Goal: Find specific page/section: Find specific page/section

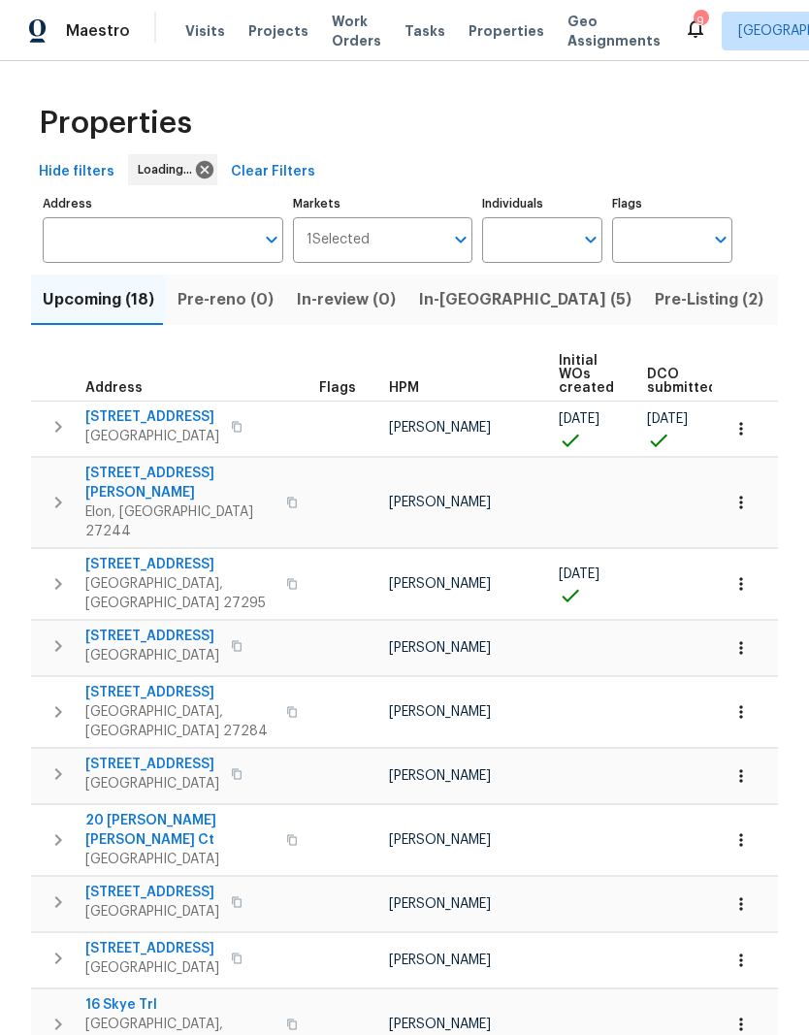
click at [448, 311] on span "In-reno (5)" at bounding box center [525, 299] width 212 height 27
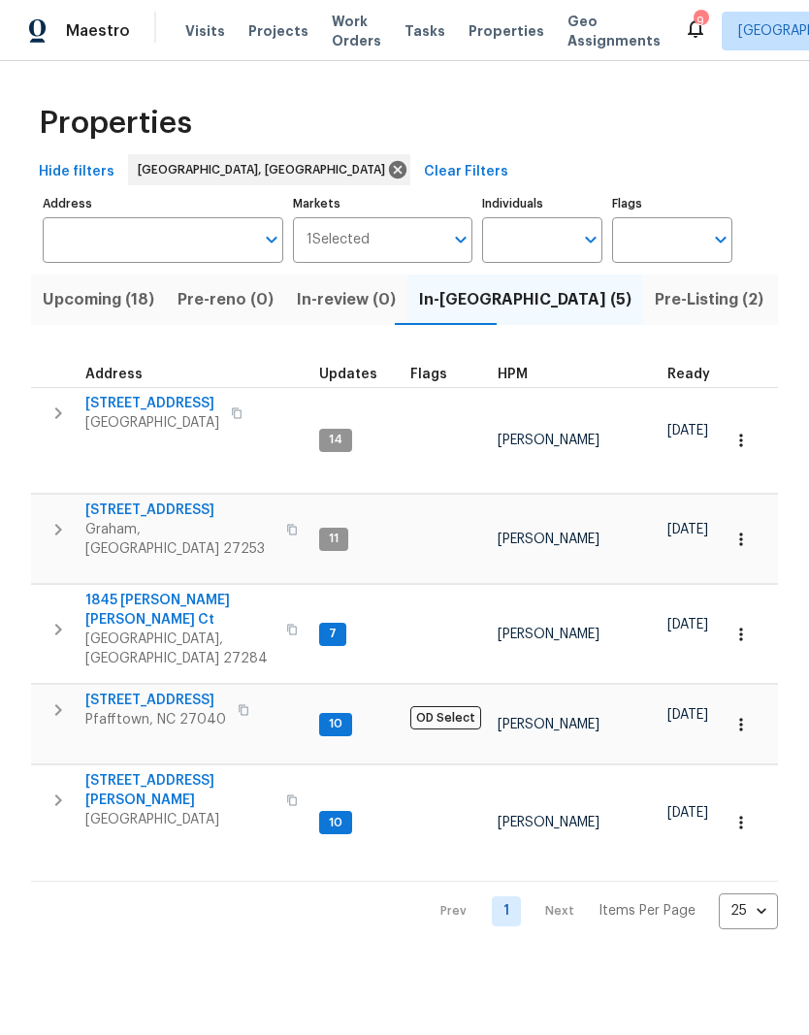
click at [162, 500] on span "[STREET_ADDRESS]" at bounding box center [179, 509] width 189 height 19
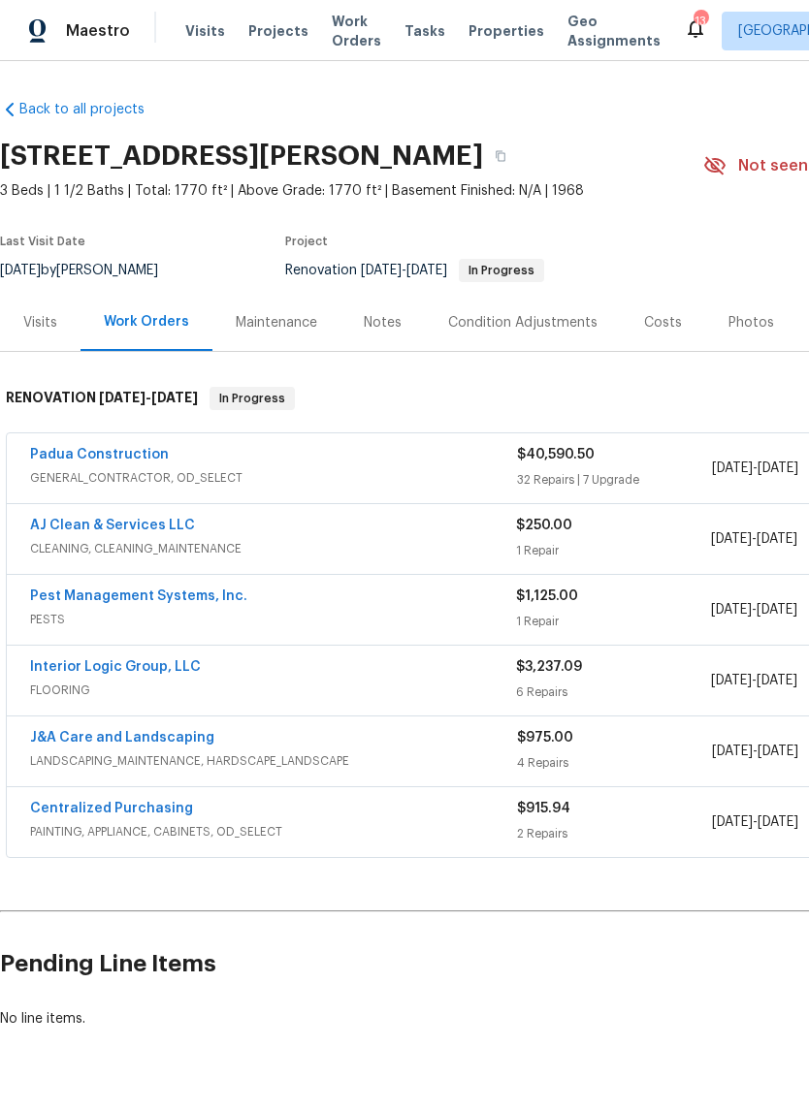
click at [112, 461] on link "Padua Construction" at bounding box center [99, 455] width 139 height 14
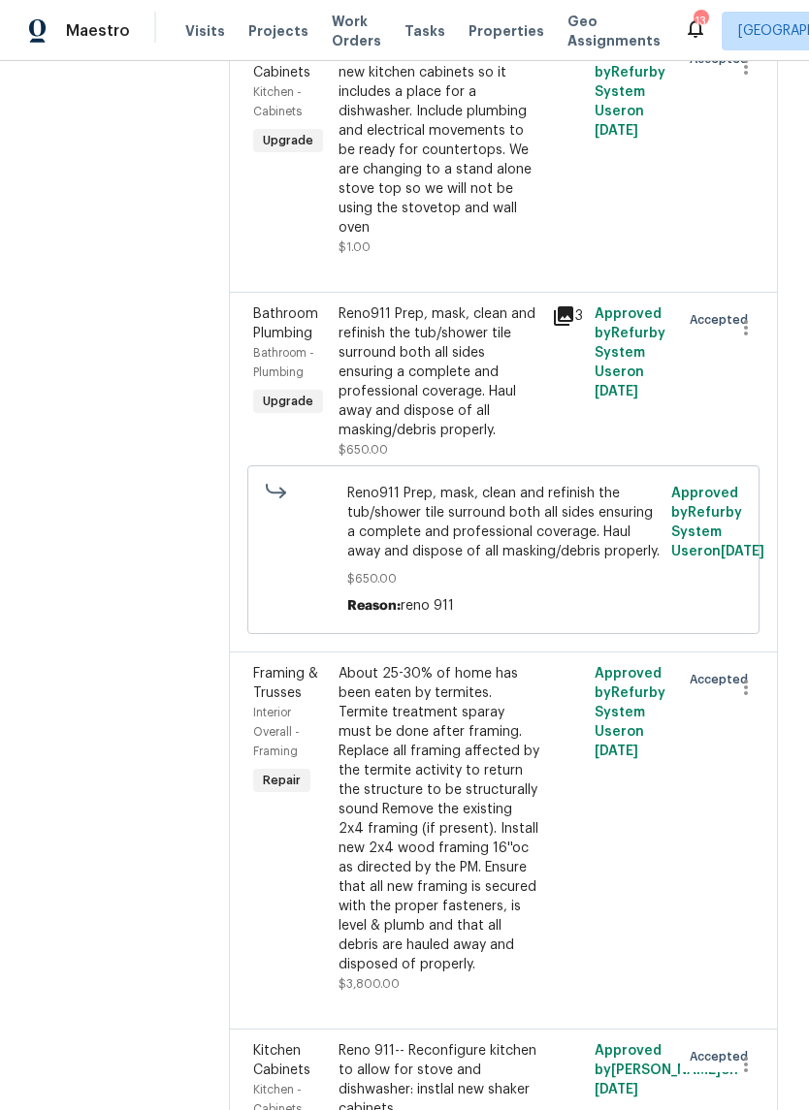
scroll to position [8081, 0]
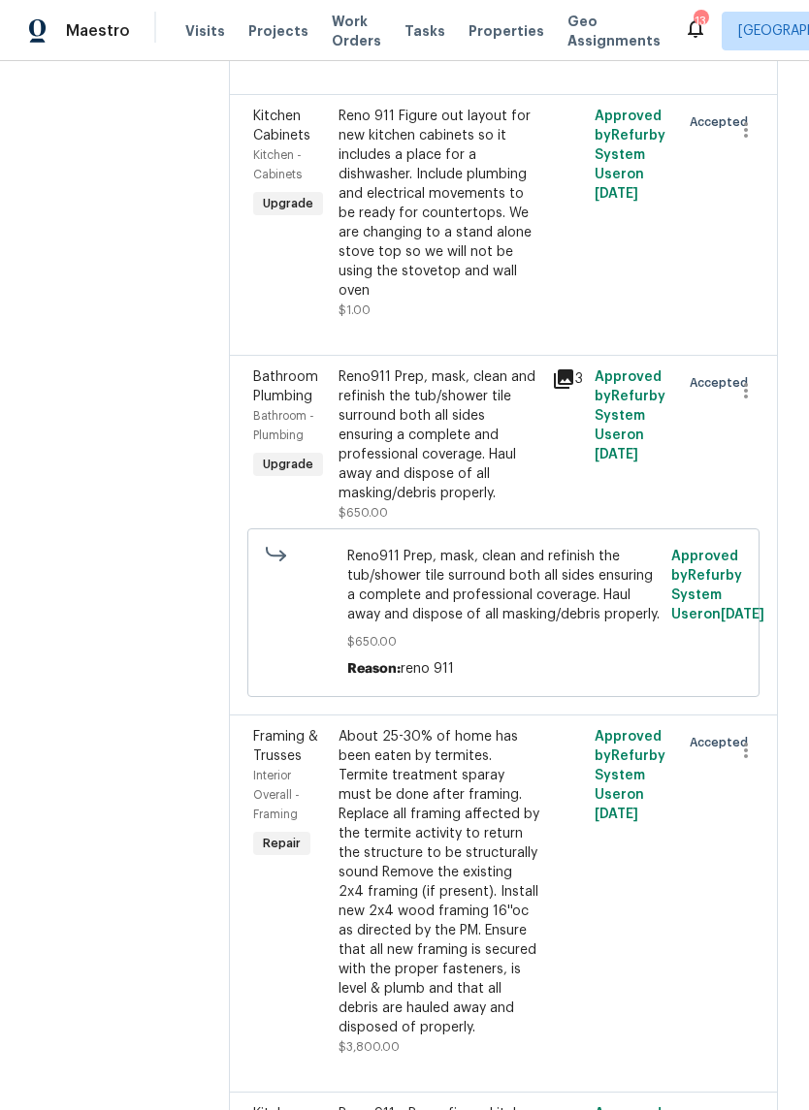
click at [413, 727] on div "About 25-30% of home has been eaten by termites. Termite treatment sparay must …" at bounding box center [439, 882] width 202 height 310
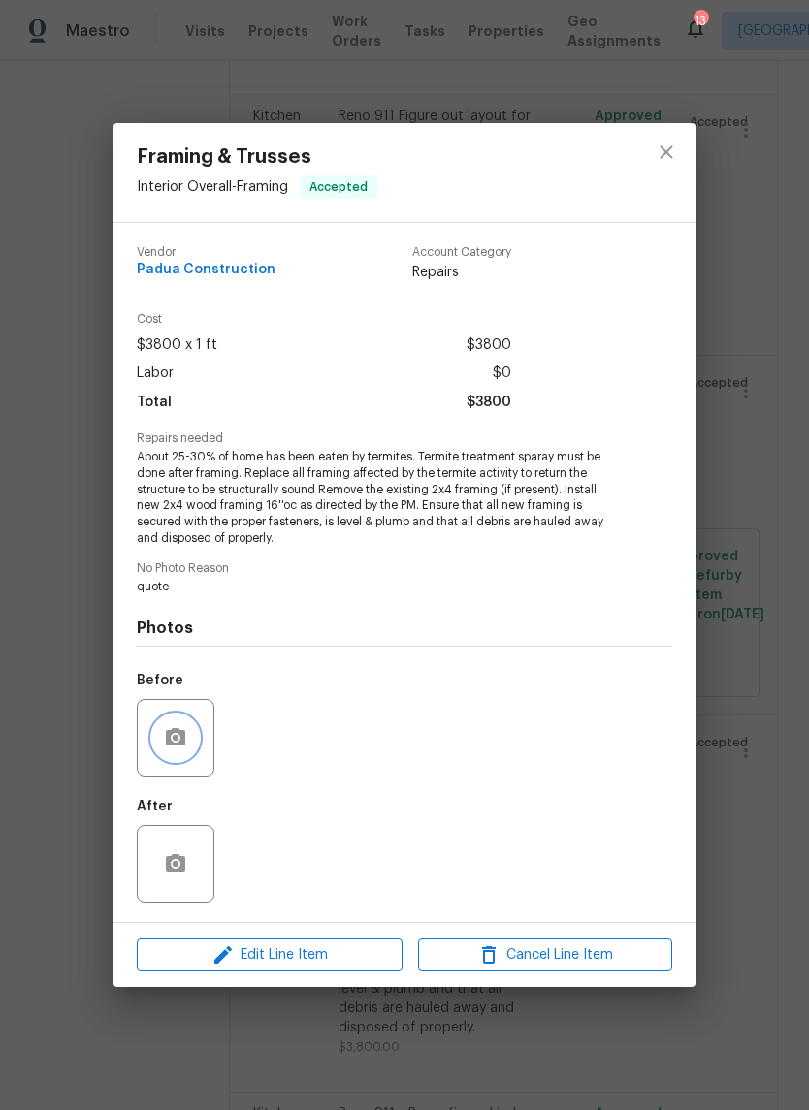
click at [172, 734] on icon "button" at bounding box center [175, 736] width 19 height 17
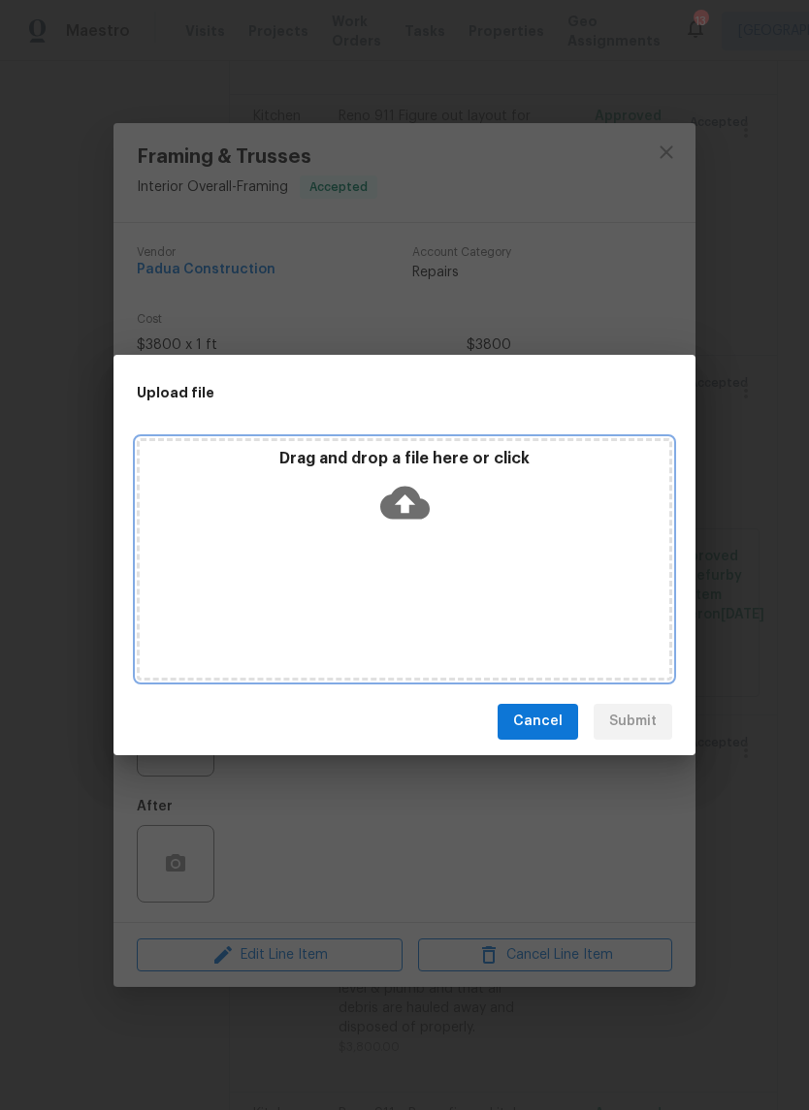
click at [408, 497] on icon at bounding box center [404, 502] width 49 height 33
